Goal: Navigation & Orientation: Find specific page/section

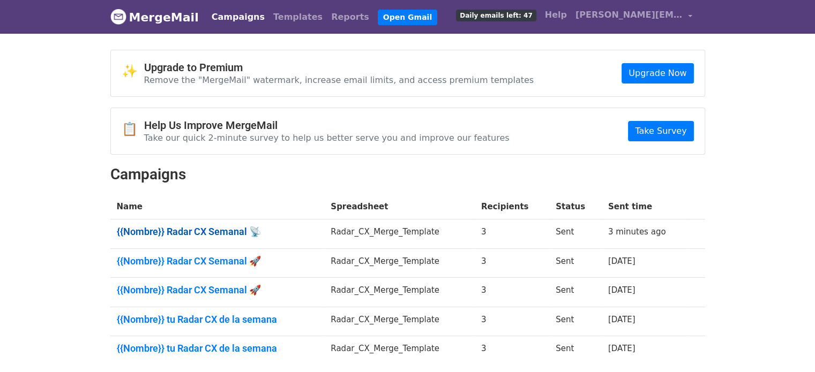
click at [238, 231] on link "{{Nombre}} Radar CX Semanal 📡" at bounding box center [217, 232] width 201 height 12
